Goal: Information Seeking & Learning: Check status

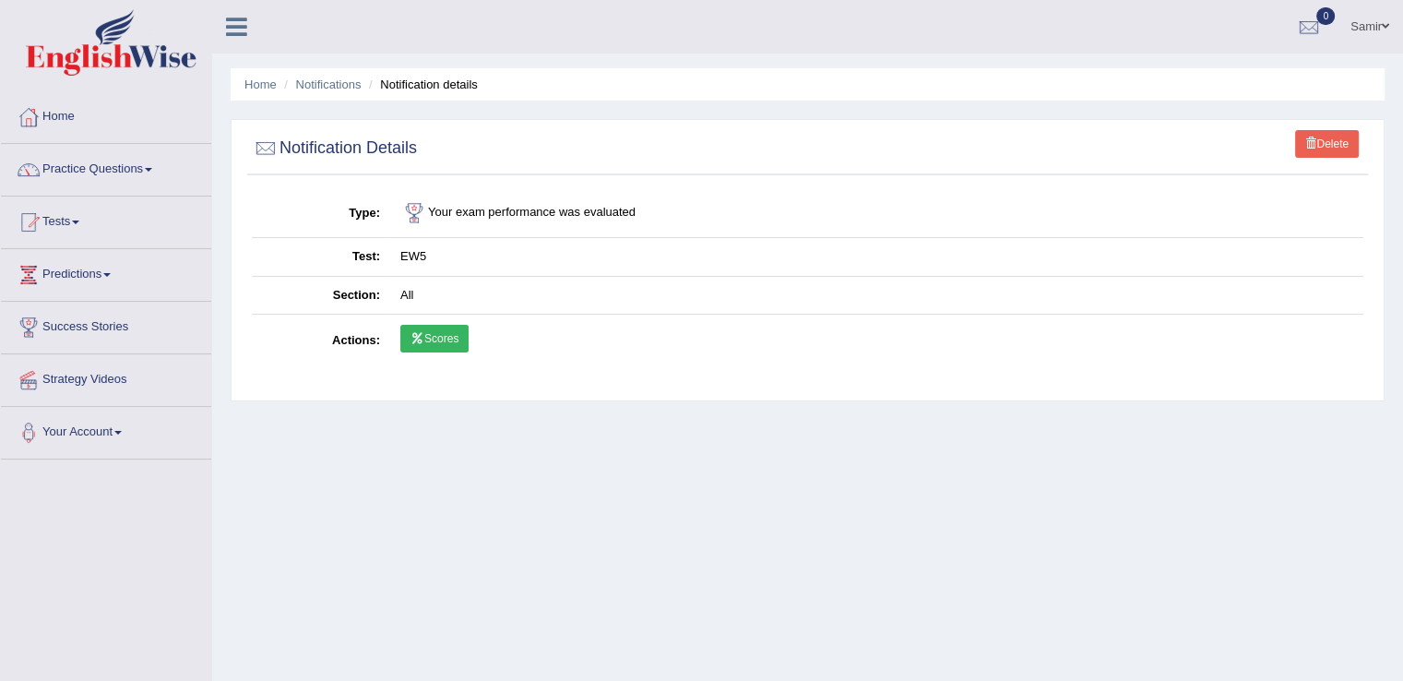
click at [1362, 30] on link "Samir" at bounding box center [1370, 24] width 66 height 48
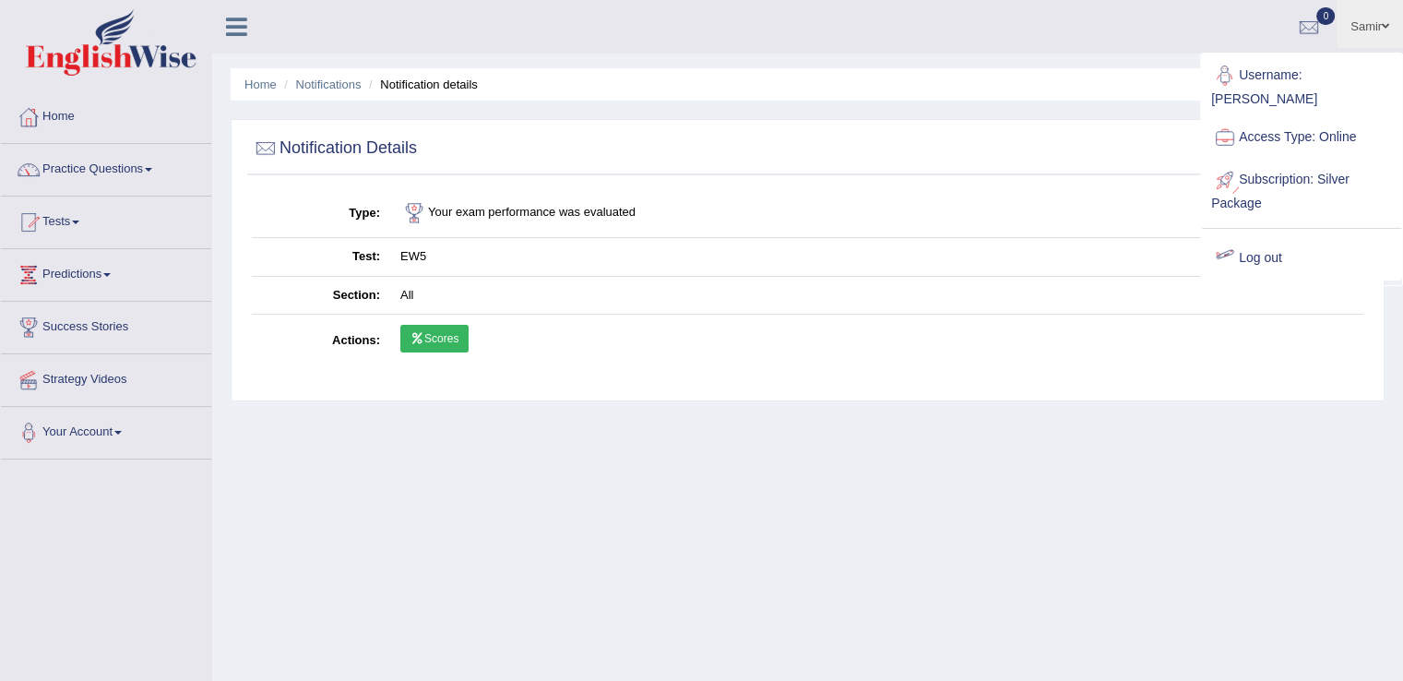
click at [1234, 244] on div at bounding box center [1225, 258] width 28 height 28
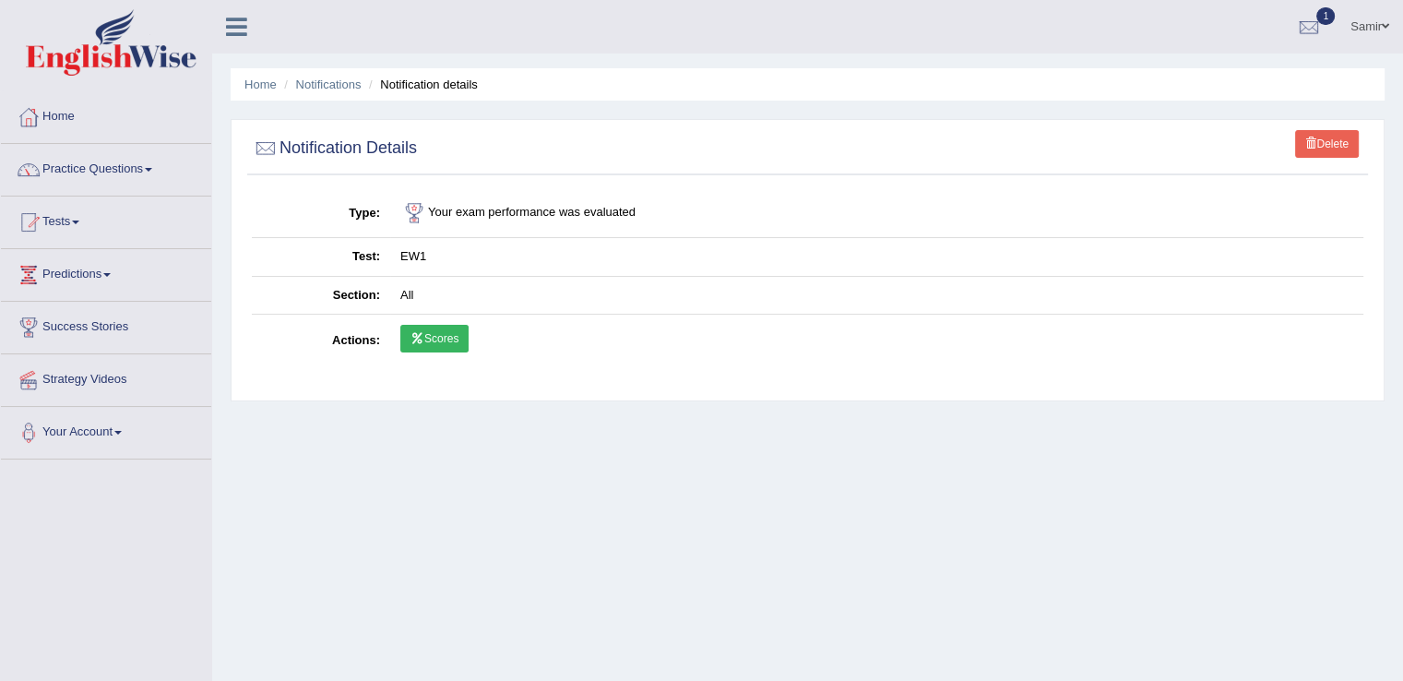
click at [1380, 34] on link "Samir" at bounding box center [1370, 24] width 66 height 48
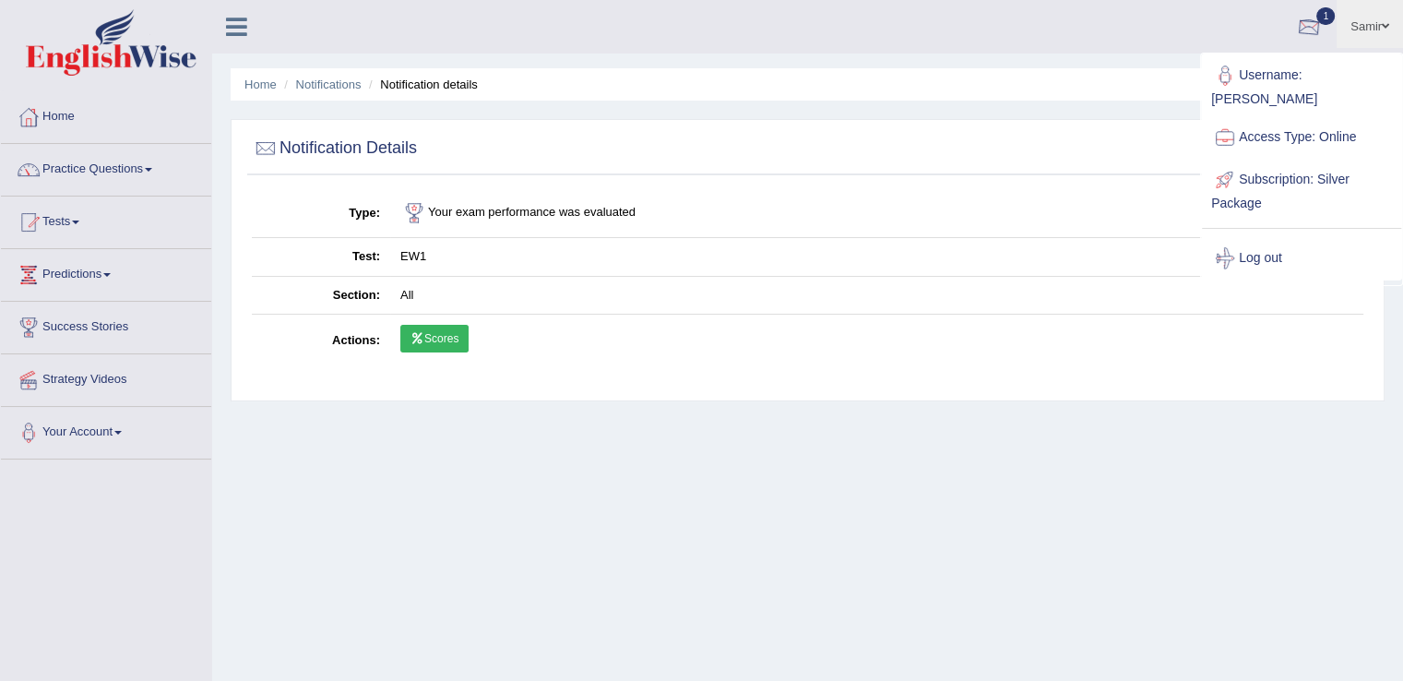
click at [935, 57] on div "Home Notifications Notification details Delete Notification Details Type Your e…" at bounding box center [807, 461] width 1191 height 922
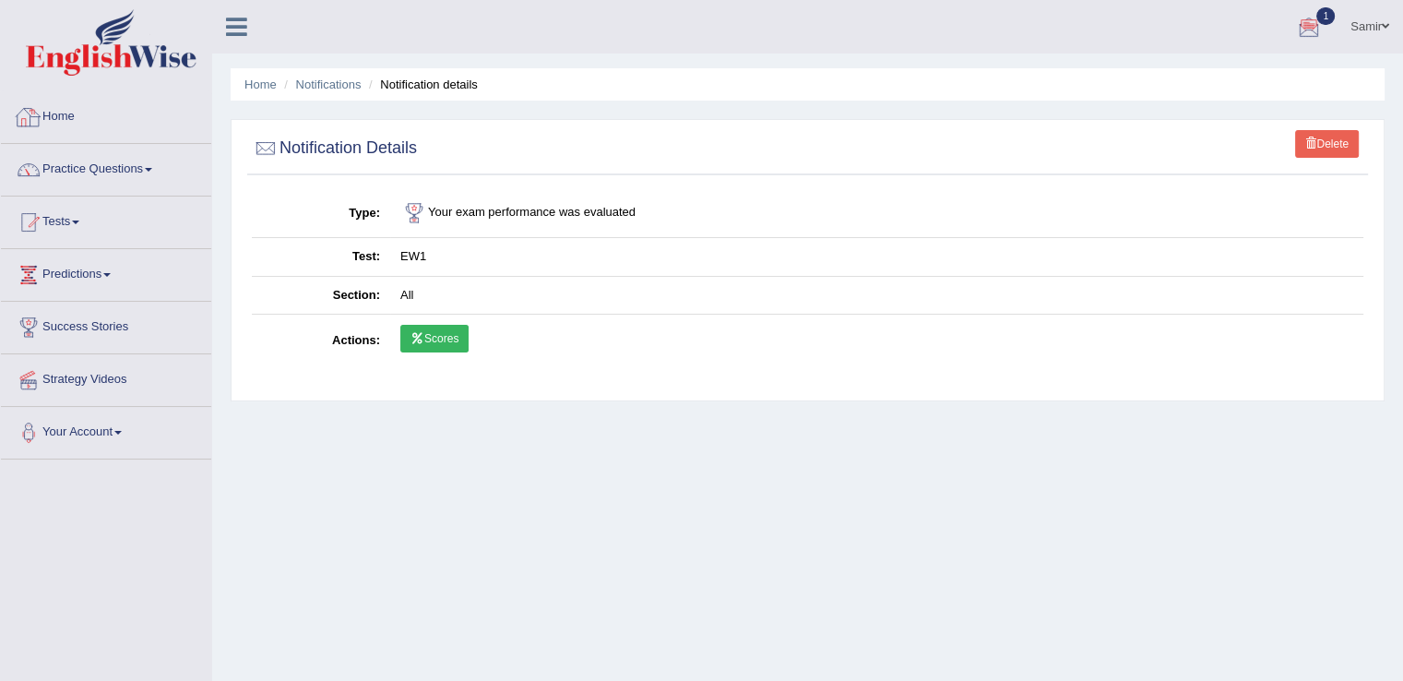
click at [83, 135] on link "Home" at bounding box center [106, 114] width 210 height 46
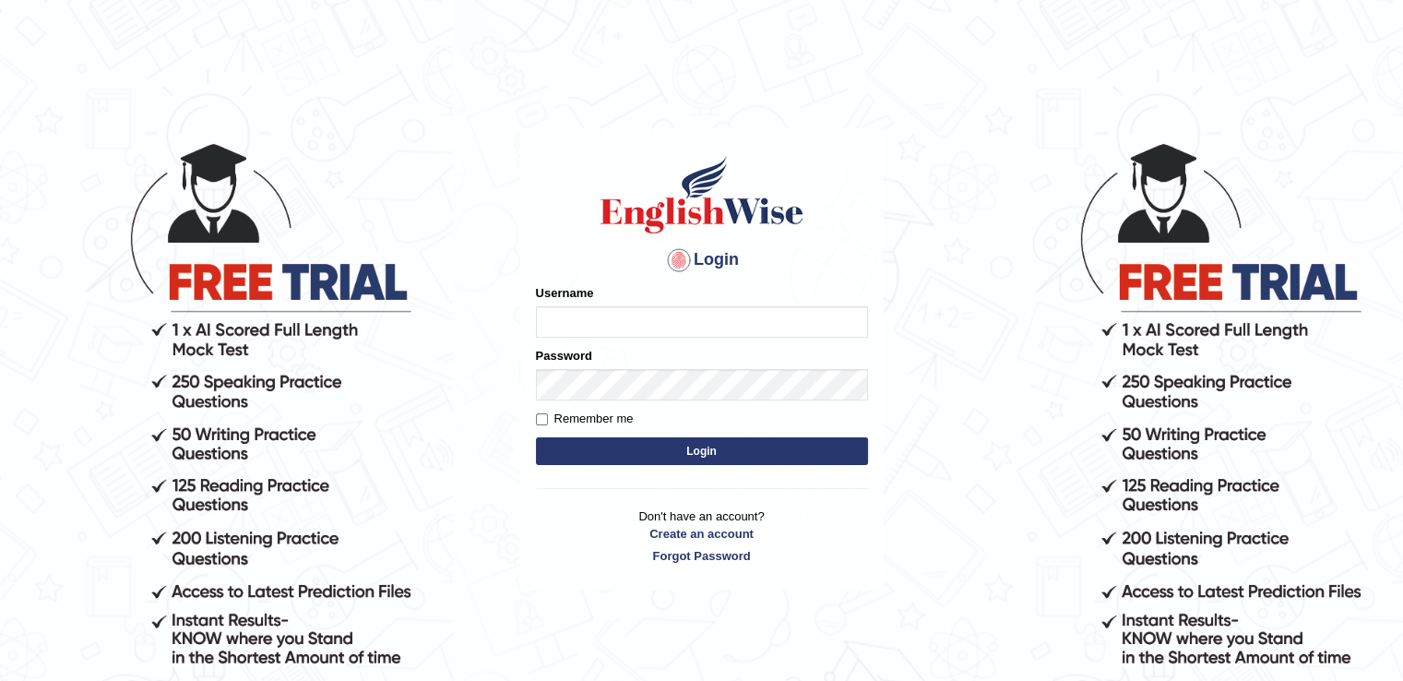
type input "Samirvohra"
click at [584, 443] on button "Login" at bounding box center [702, 451] width 332 height 28
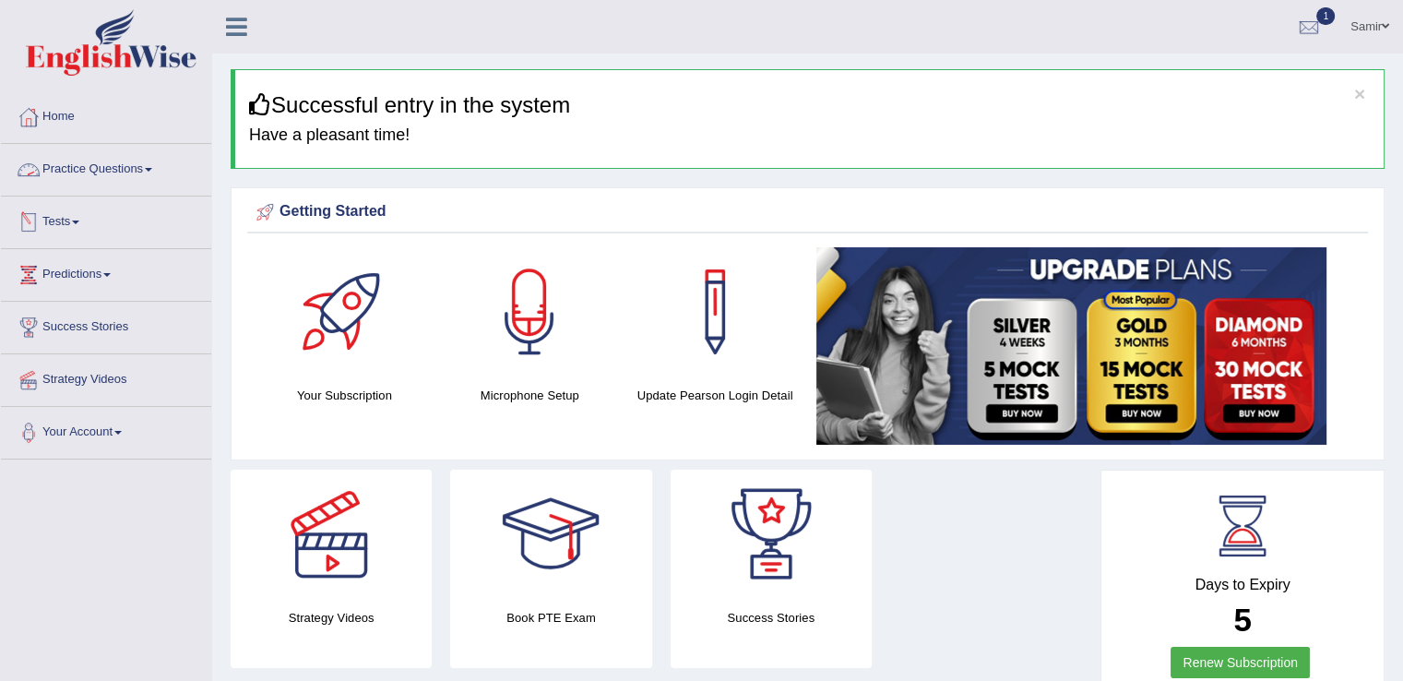
click at [63, 221] on link "Tests" at bounding box center [106, 219] width 210 height 46
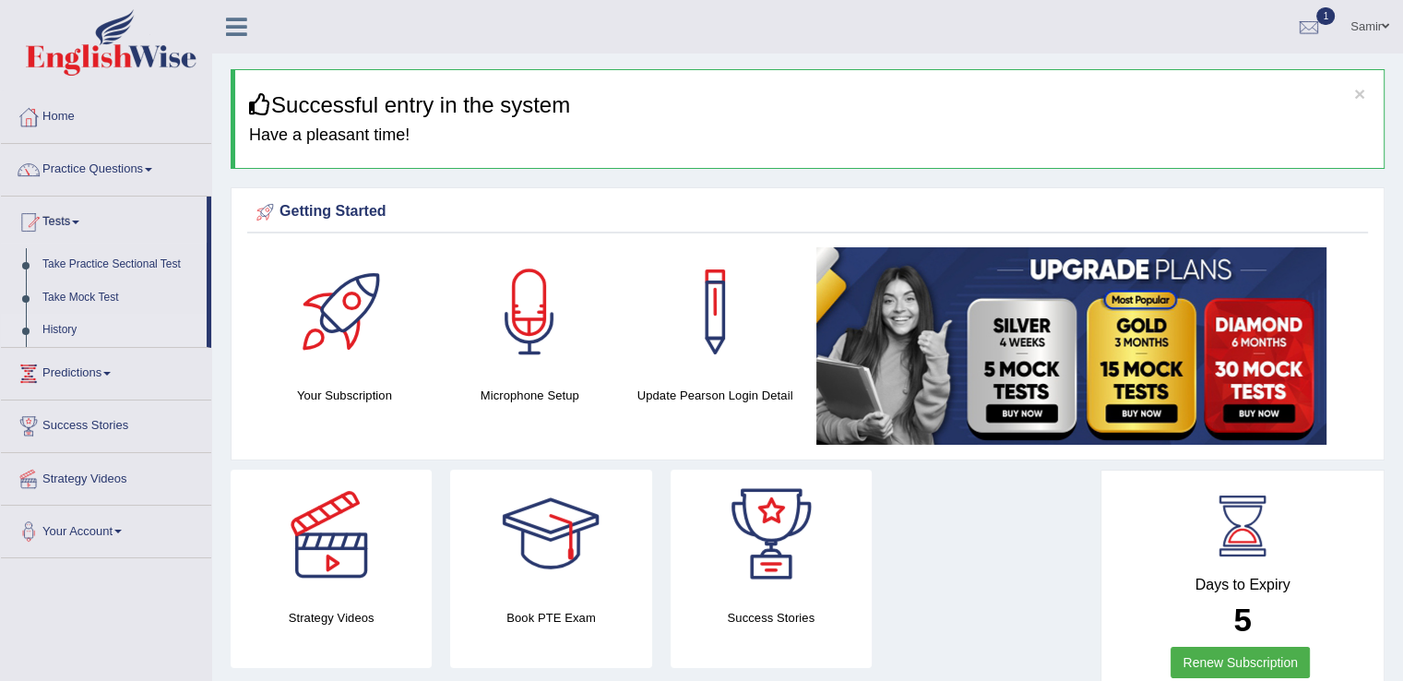
click at [58, 326] on link "History" at bounding box center [120, 330] width 172 height 33
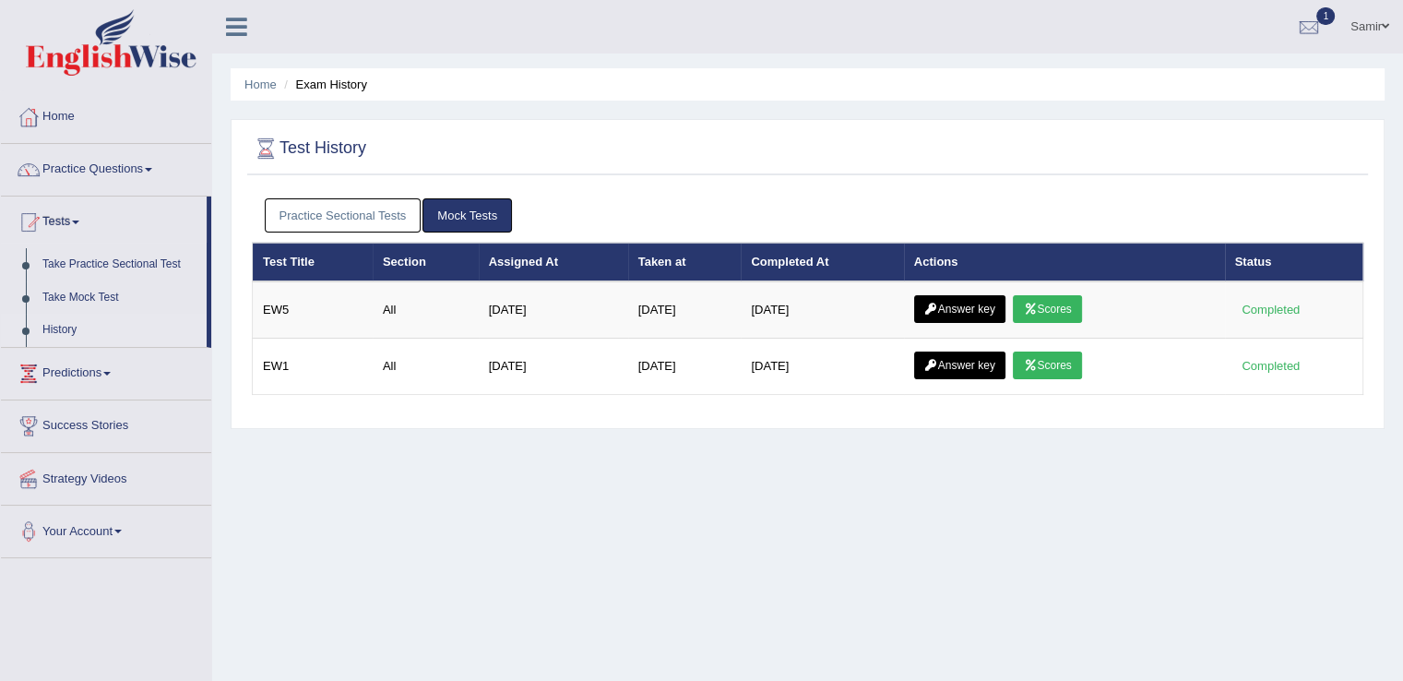
click at [356, 215] on link "Practice Sectional Tests" at bounding box center [343, 215] width 157 height 34
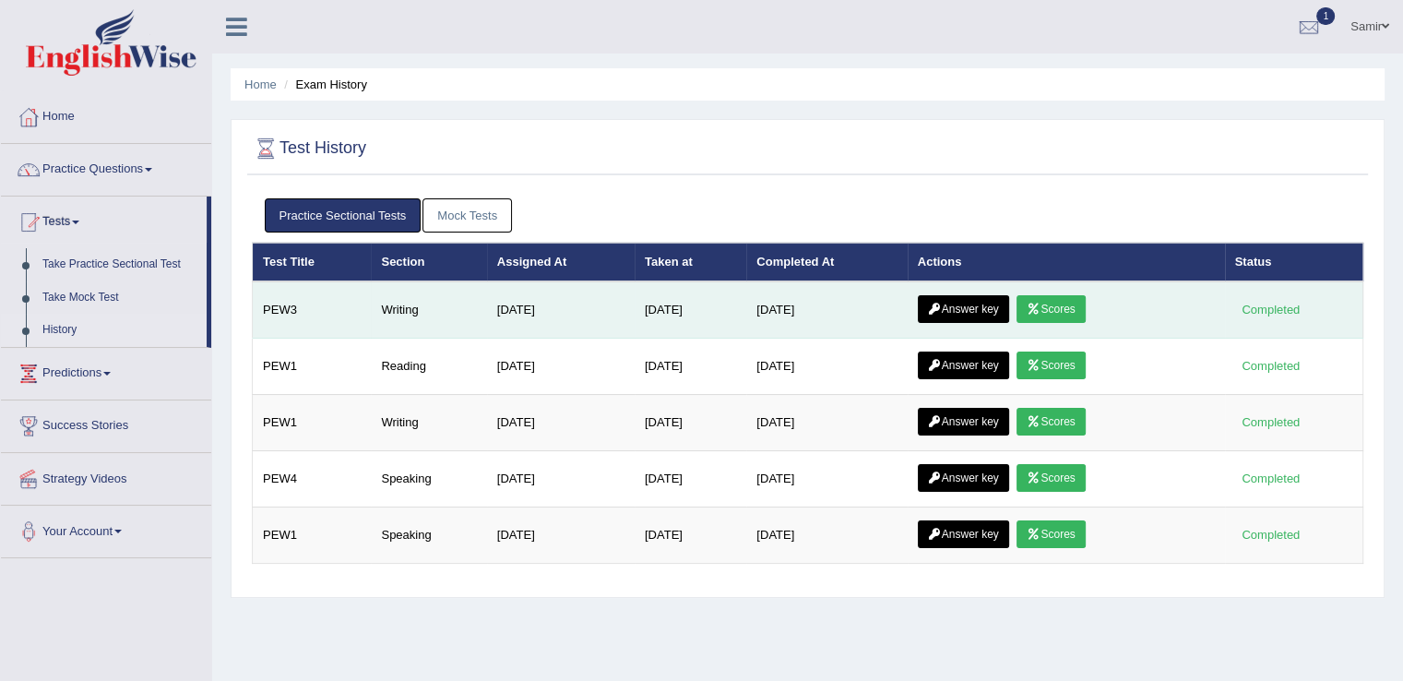
click at [1072, 309] on link "Scores" at bounding box center [1051, 309] width 68 height 28
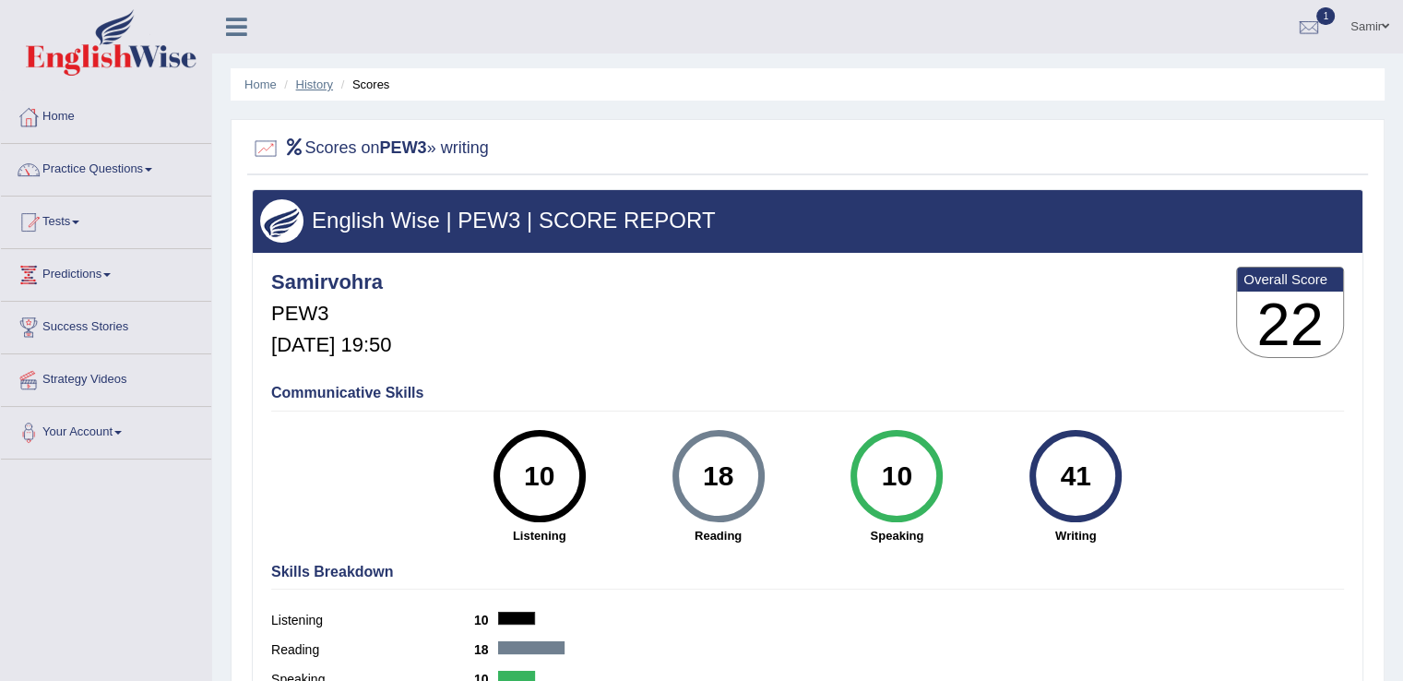
click at [301, 84] on link "History" at bounding box center [314, 84] width 37 height 14
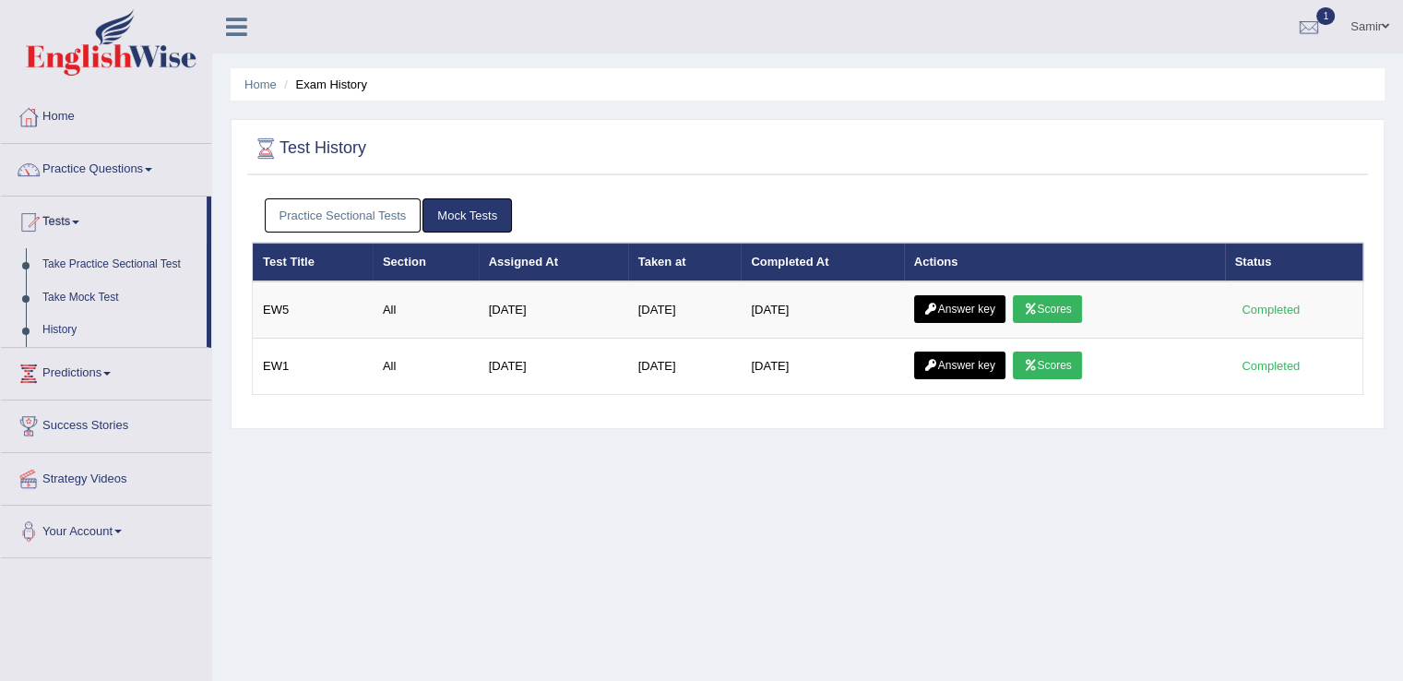
click at [344, 229] on link "Practice Sectional Tests" at bounding box center [343, 215] width 157 height 34
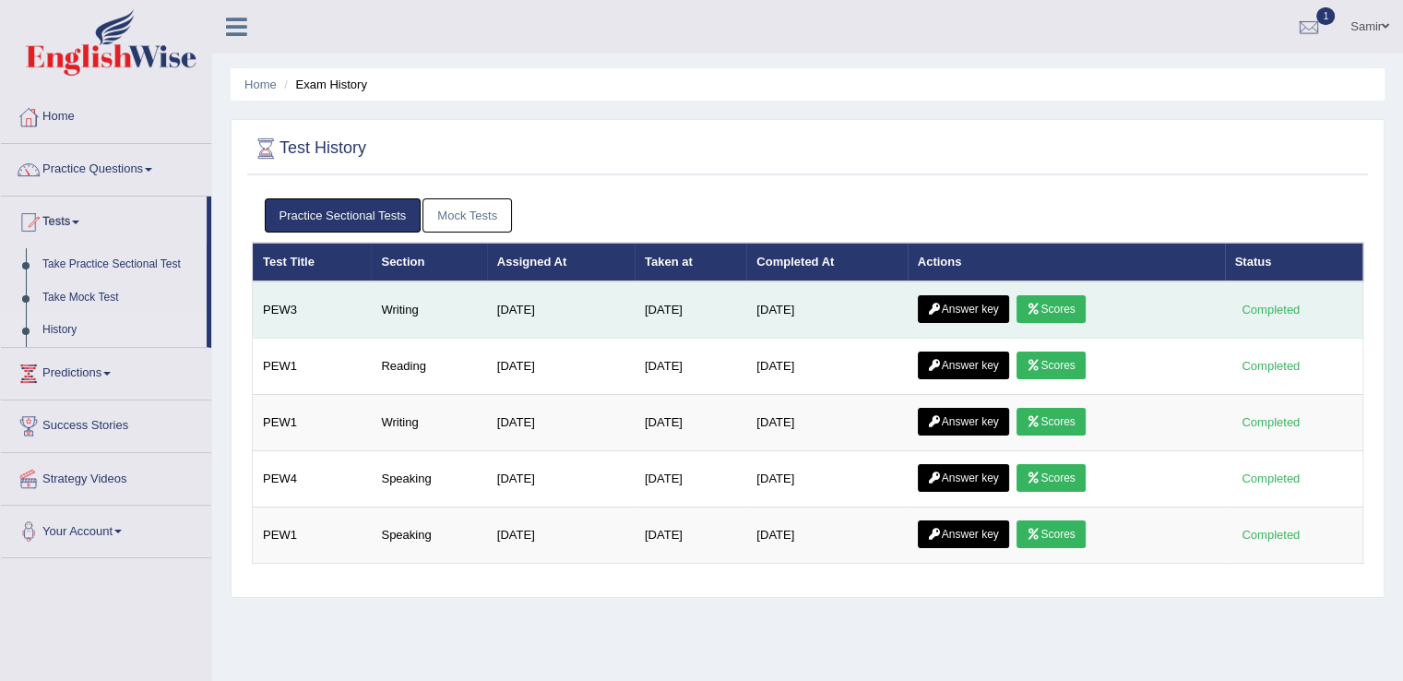
click at [1065, 308] on link "Scores" at bounding box center [1051, 309] width 68 height 28
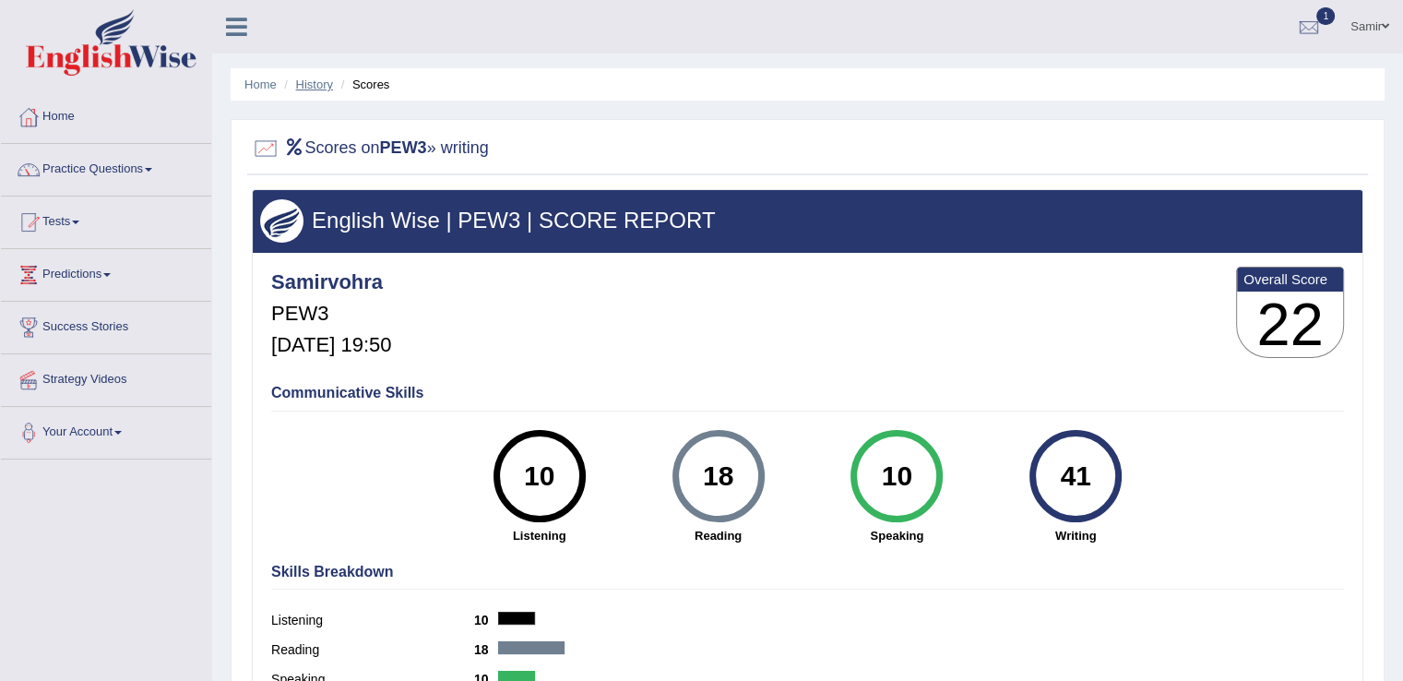
click at [316, 87] on link "History" at bounding box center [314, 84] width 37 height 14
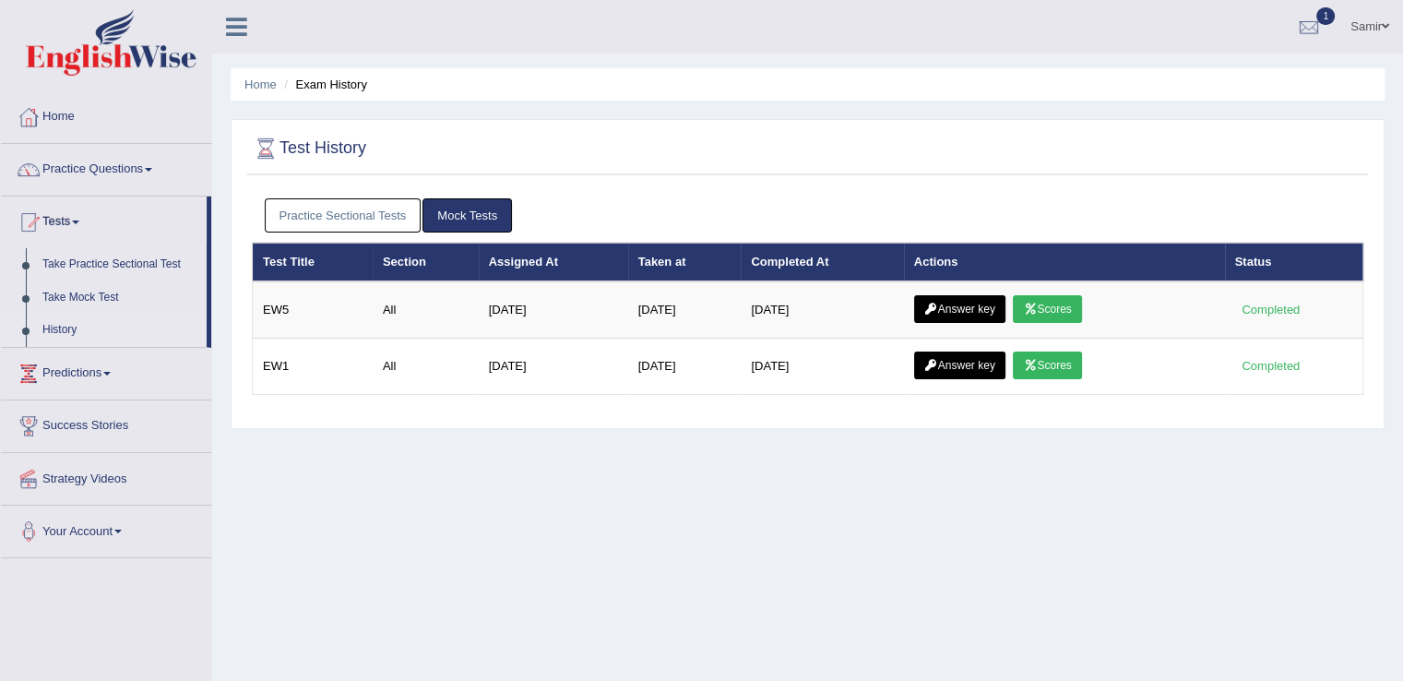
click at [364, 222] on link "Practice Sectional Tests" at bounding box center [343, 215] width 157 height 34
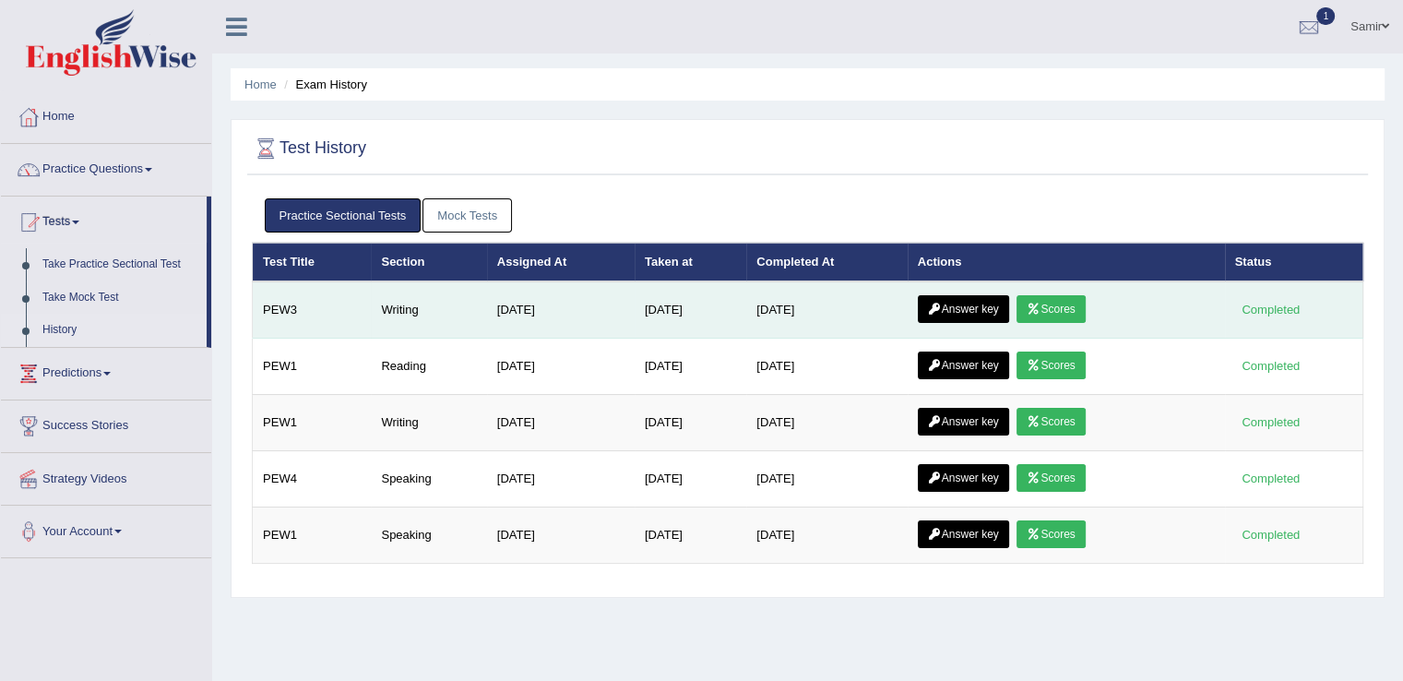
click at [984, 314] on link "Answer key" at bounding box center [963, 309] width 91 height 28
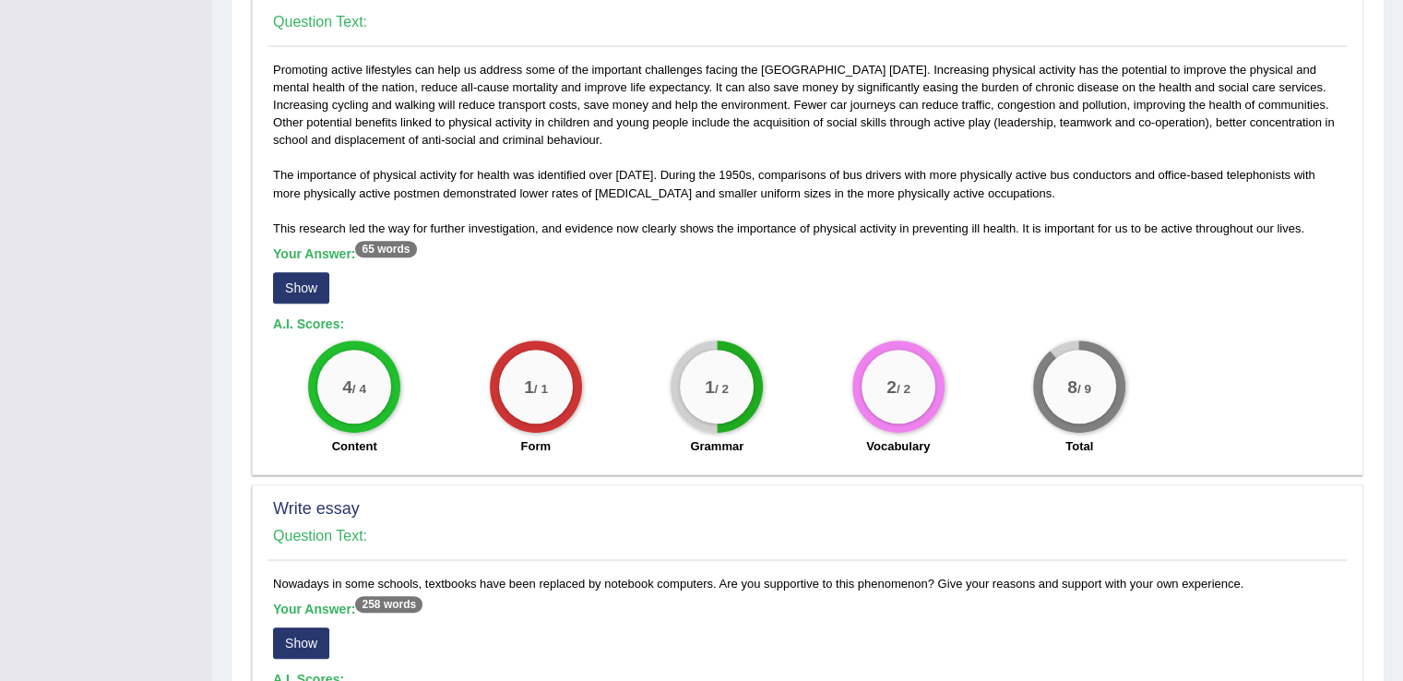
scroll to position [244, 0]
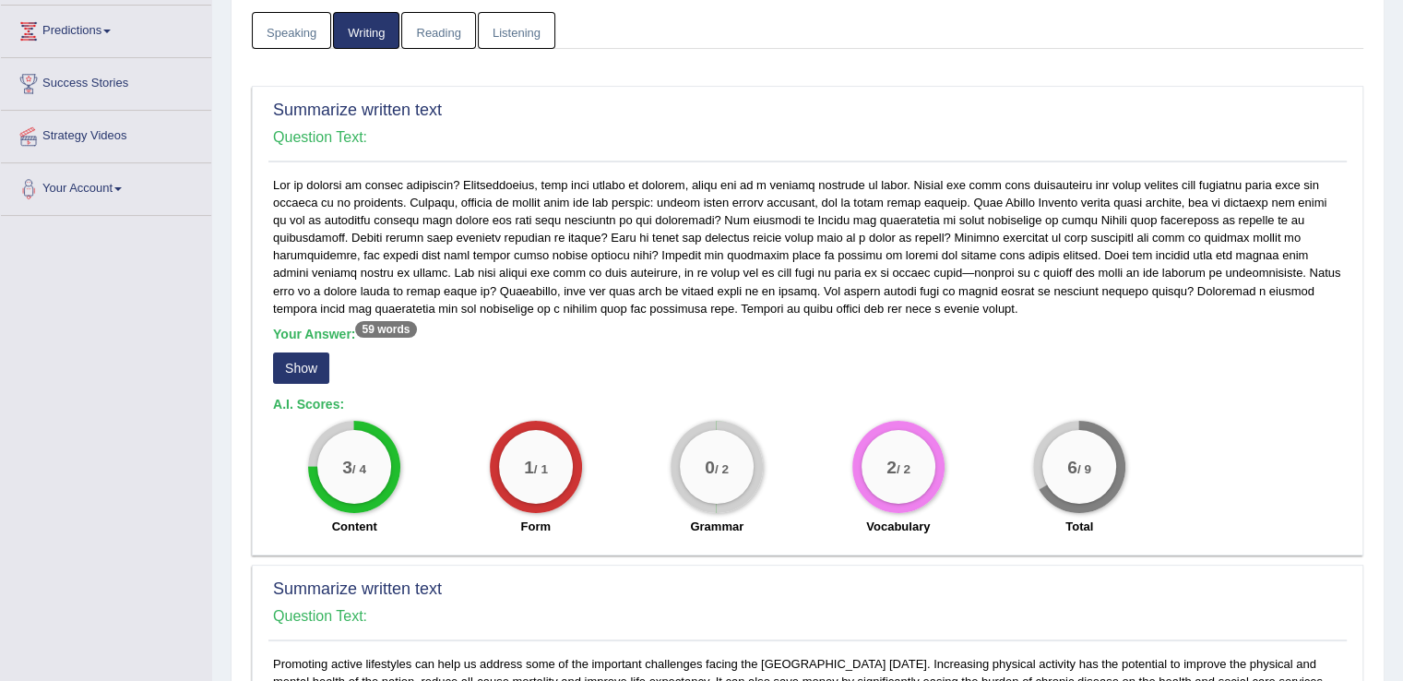
click at [305, 352] on button "Show" at bounding box center [301, 367] width 56 height 31
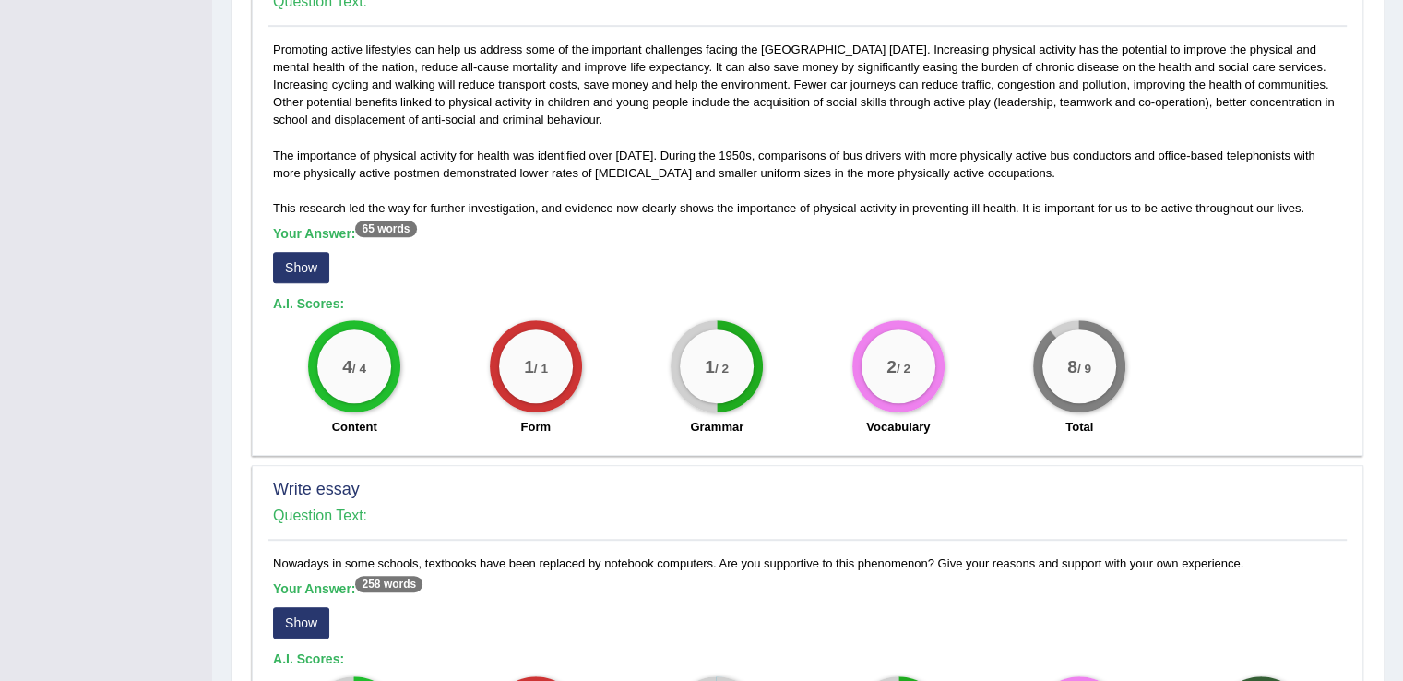
scroll to position [749, 0]
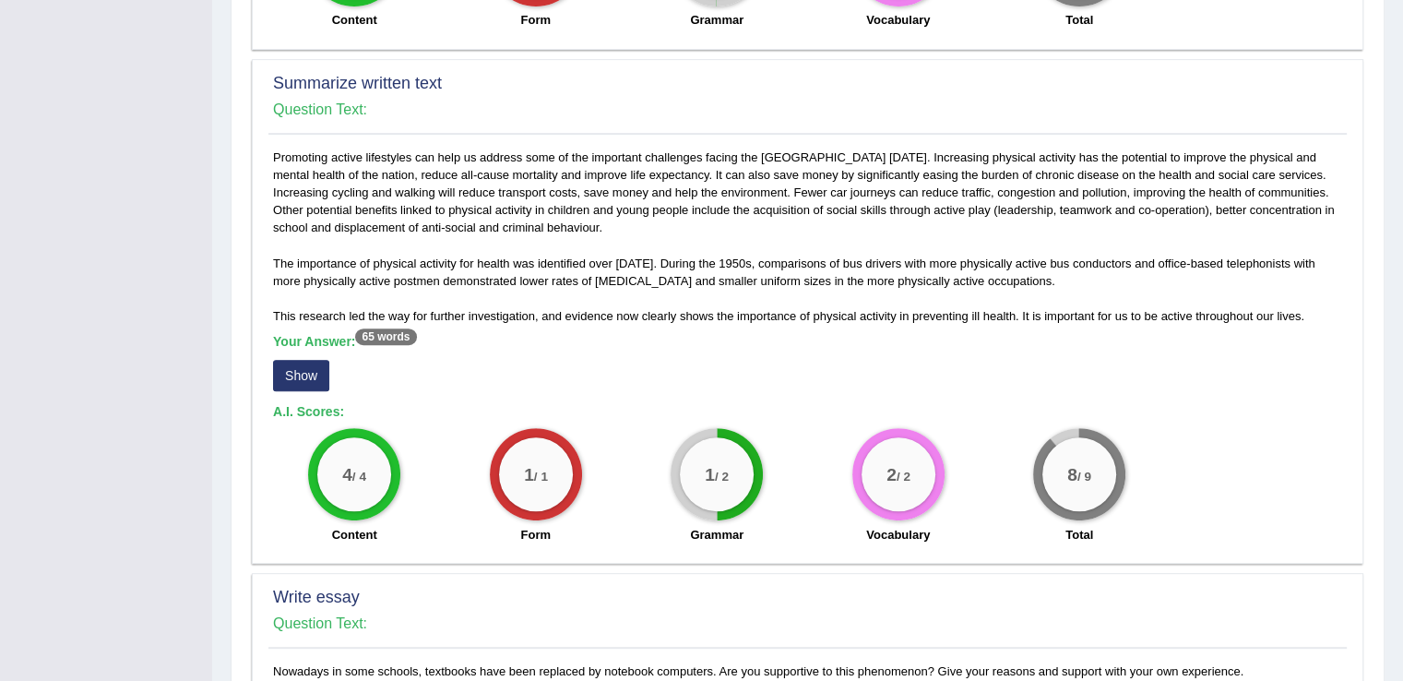
click at [309, 363] on button "Show" at bounding box center [301, 375] width 56 height 31
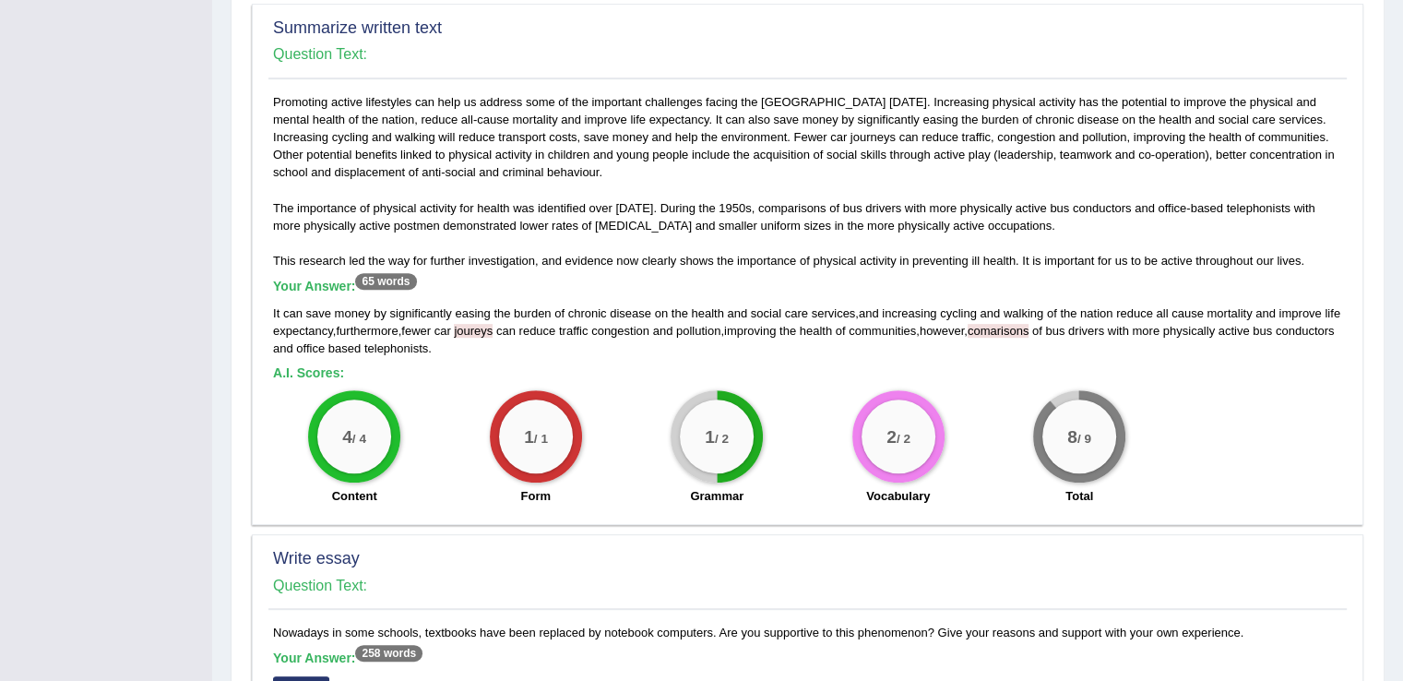
scroll to position [1206, 0]
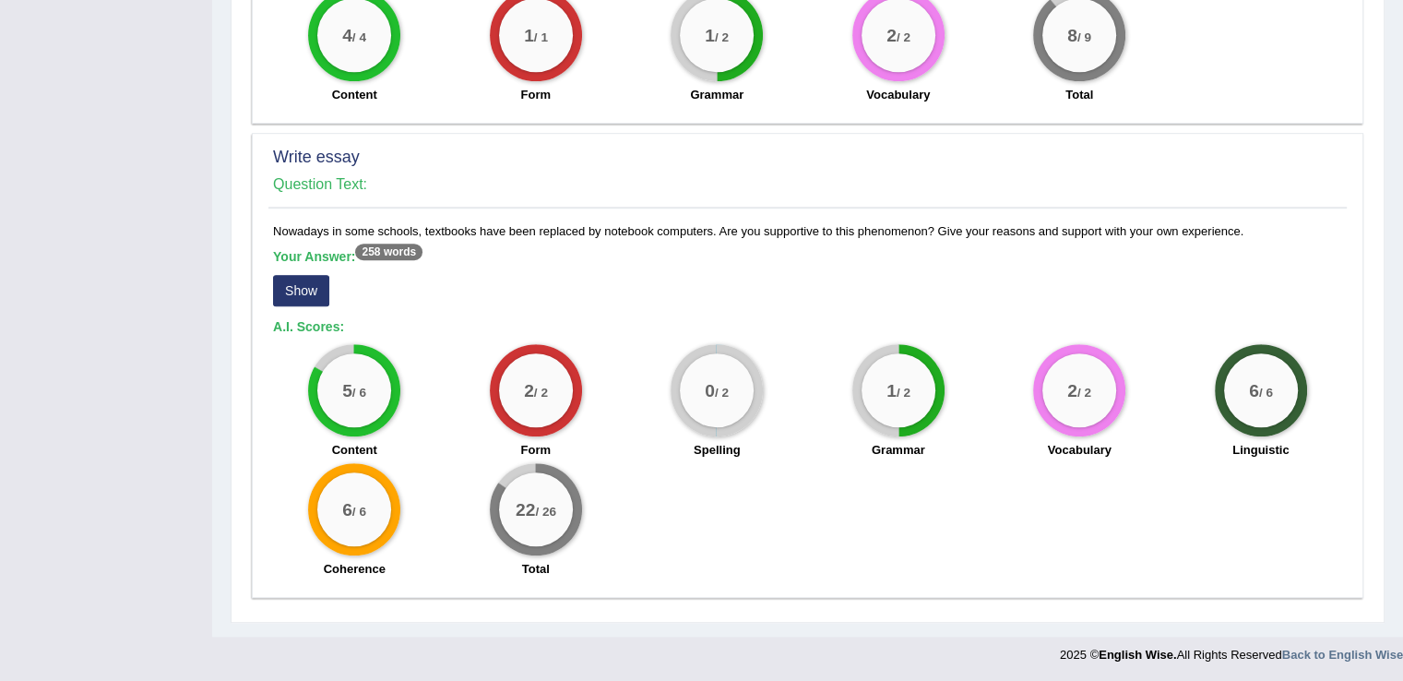
click at [295, 285] on button "Show" at bounding box center [301, 290] width 56 height 31
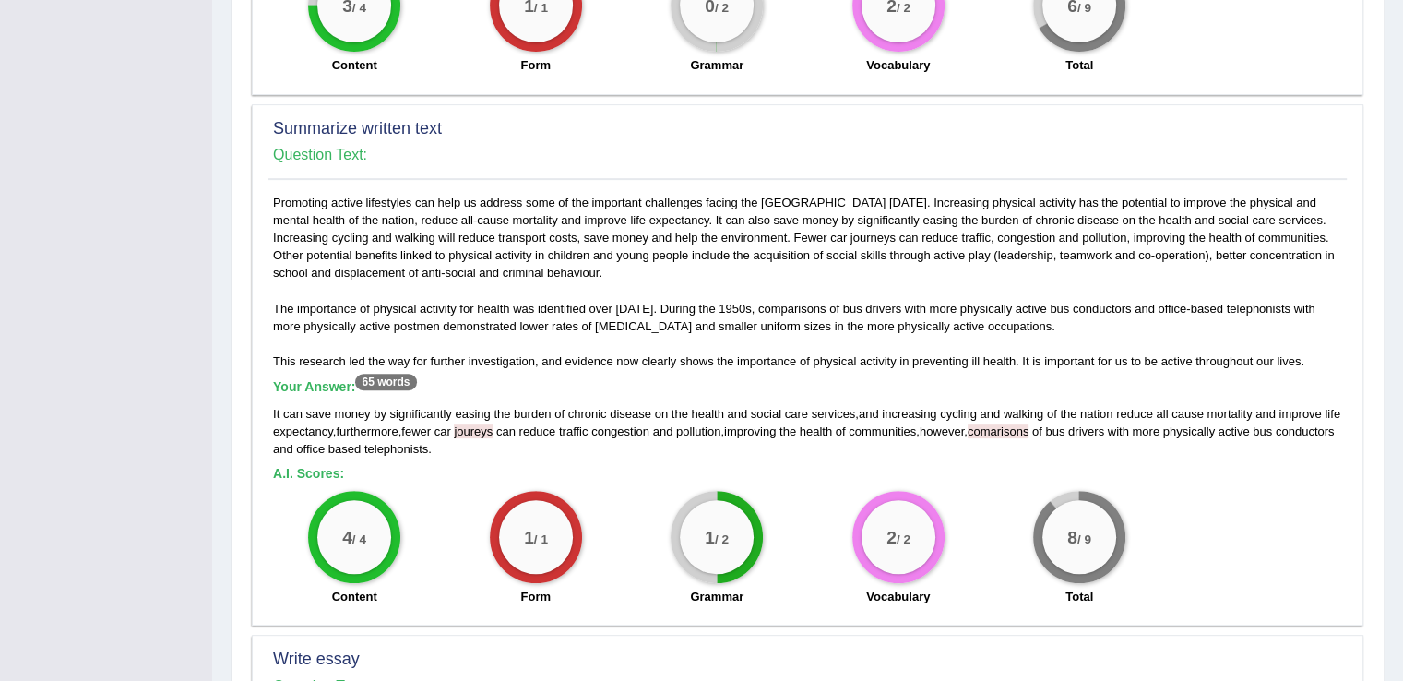
scroll to position [693, 0]
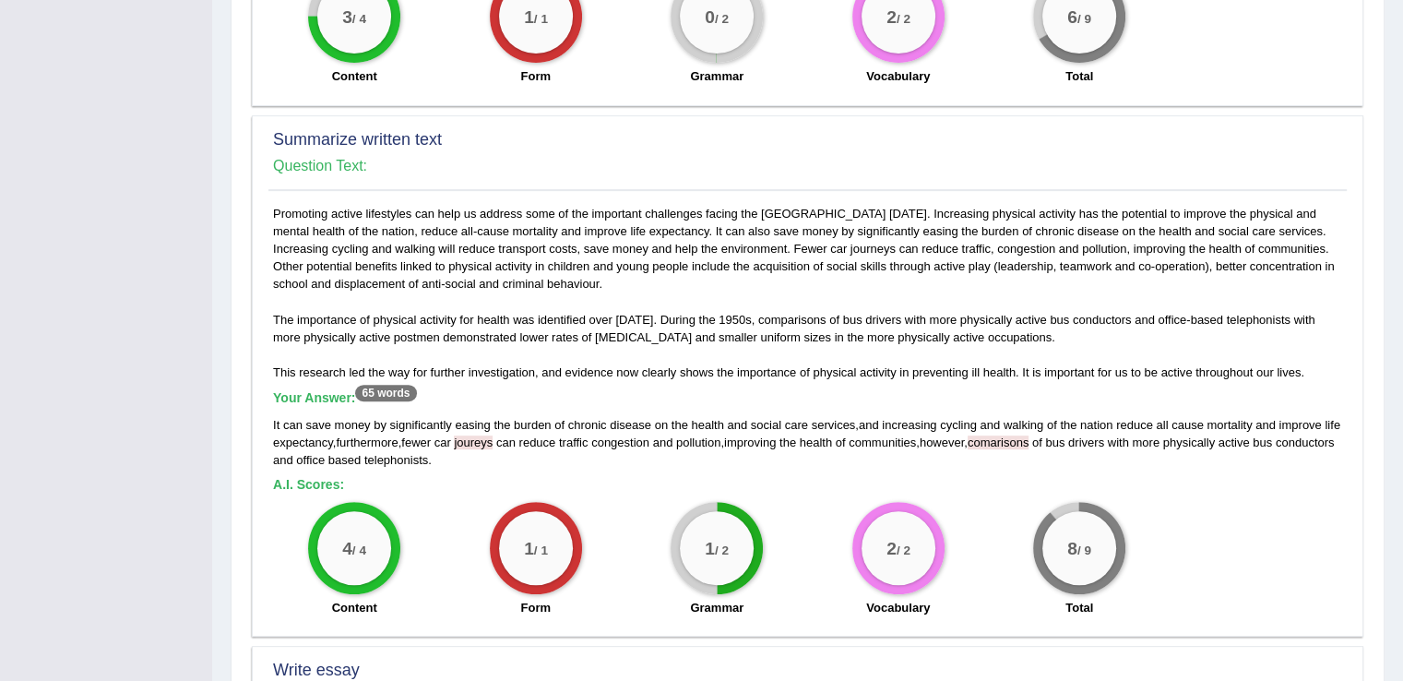
drag, startPoint x: 1400, startPoint y: 422, endPoint x: 1406, endPoint y: 367, distance: 54.7
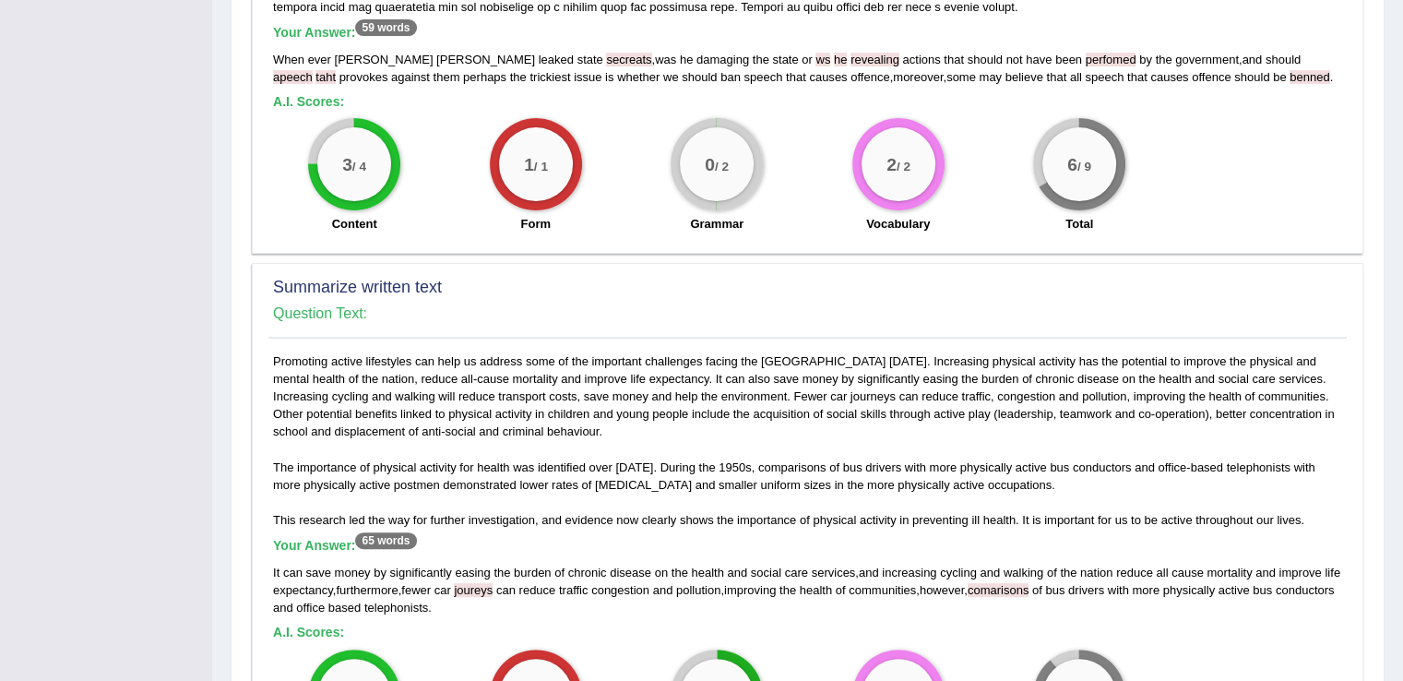
scroll to position [0, 0]
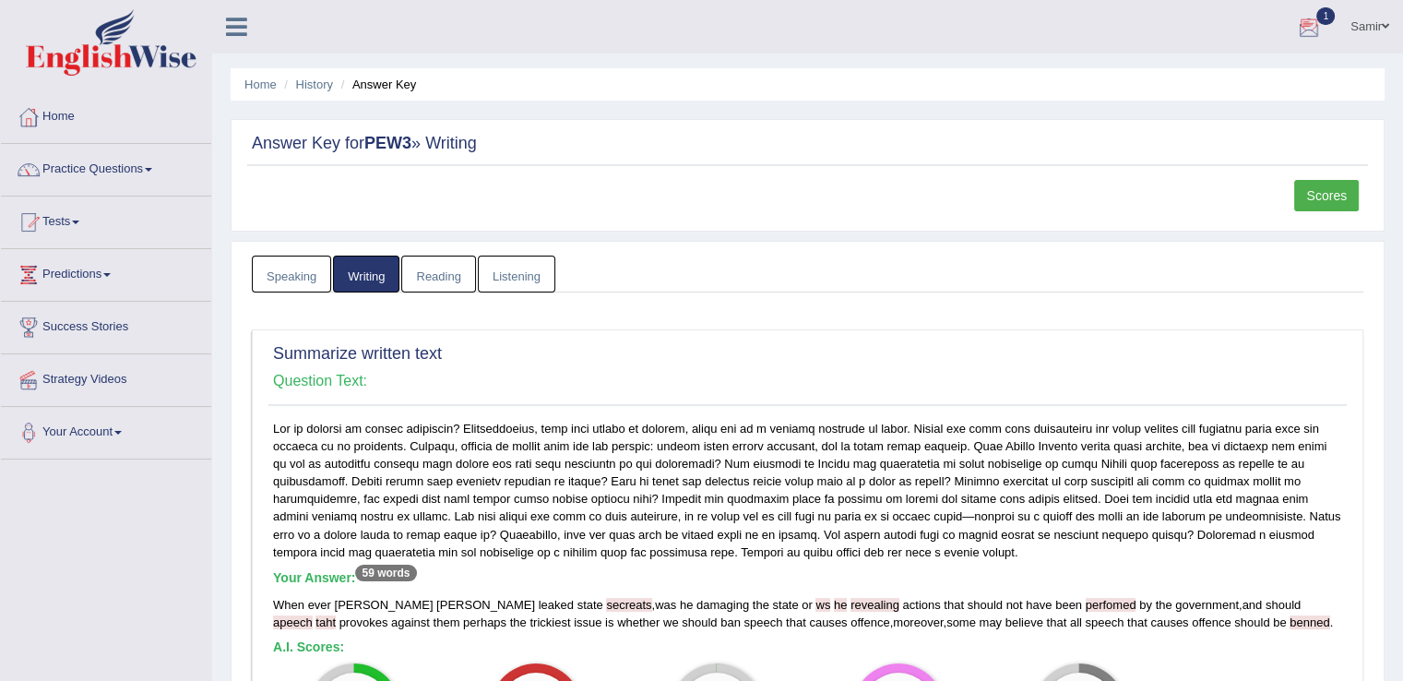
click at [1371, 42] on link "Samir" at bounding box center [1370, 24] width 66 height 48
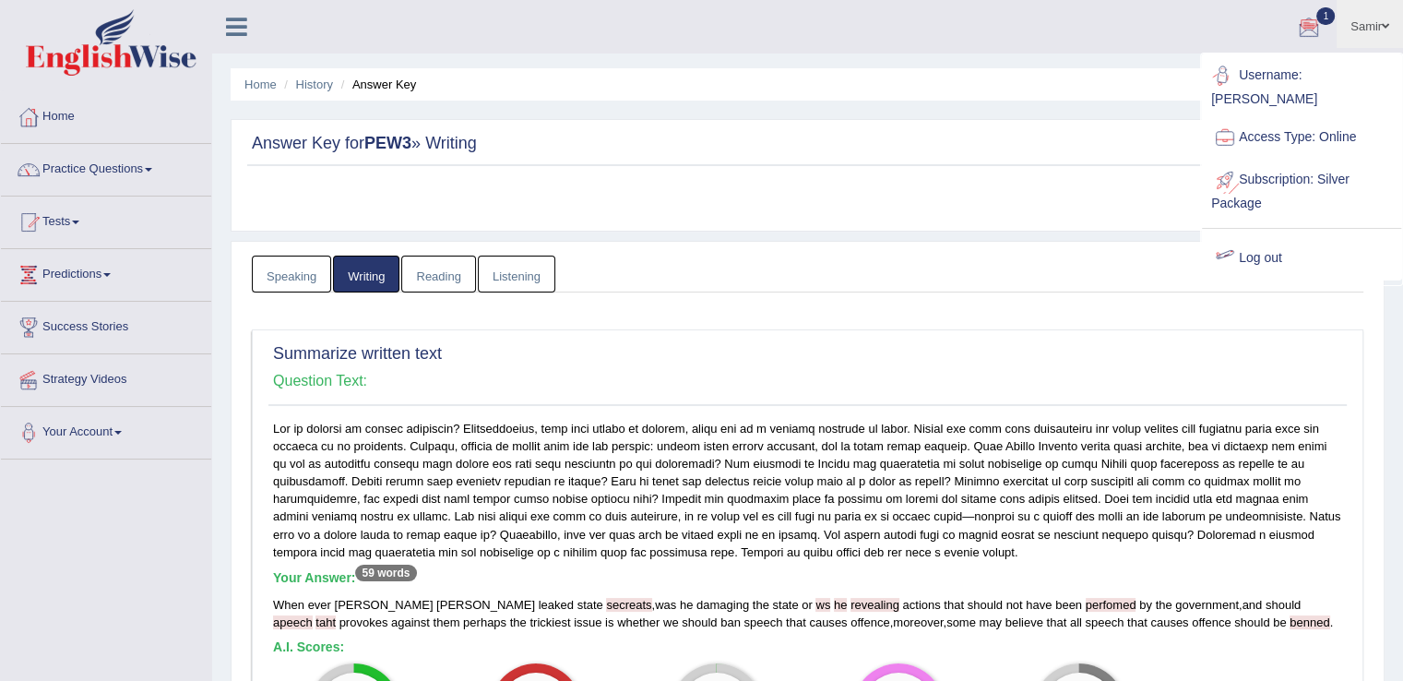
click at [1255, 238] on link "Log out" at bounding box center [1301, 258] width 199 height 42
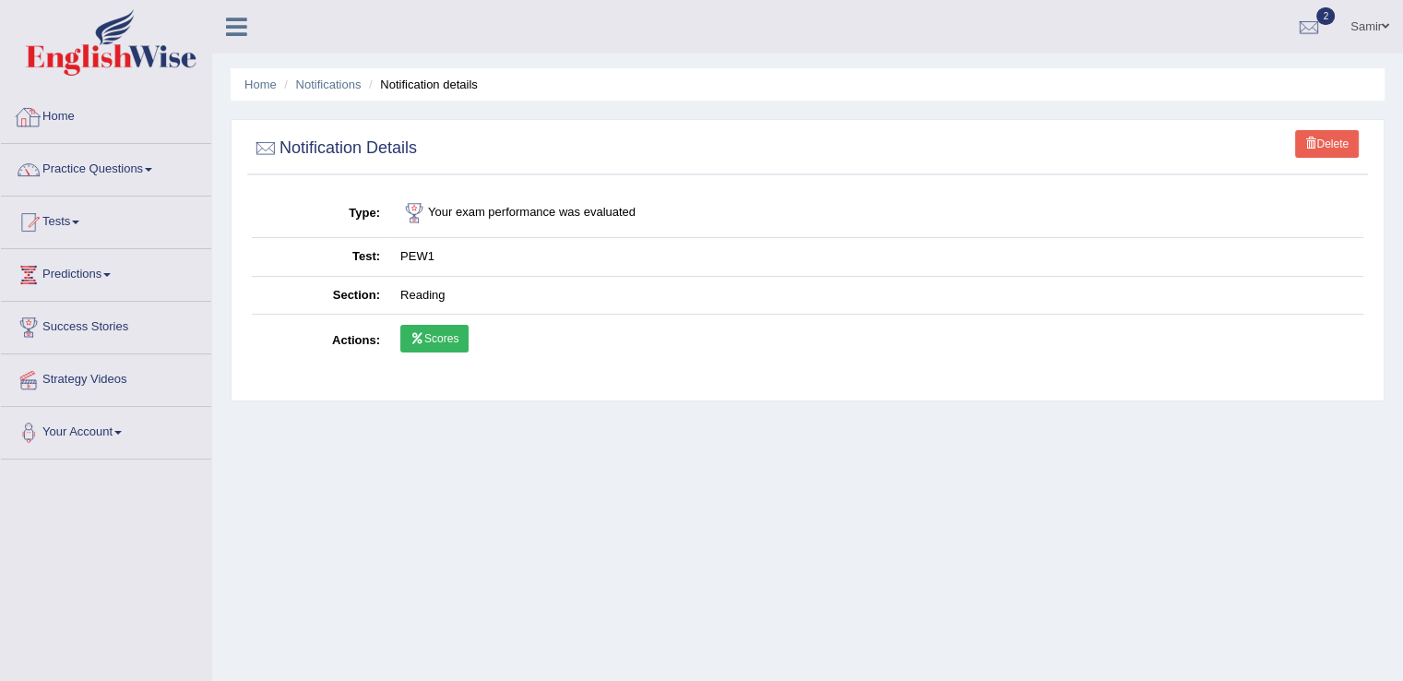
click at [76, 99] on link "Home" at bounding box center [106, 114] width 210 height 46
